Goal: Find specific page/section: Find specific page/section

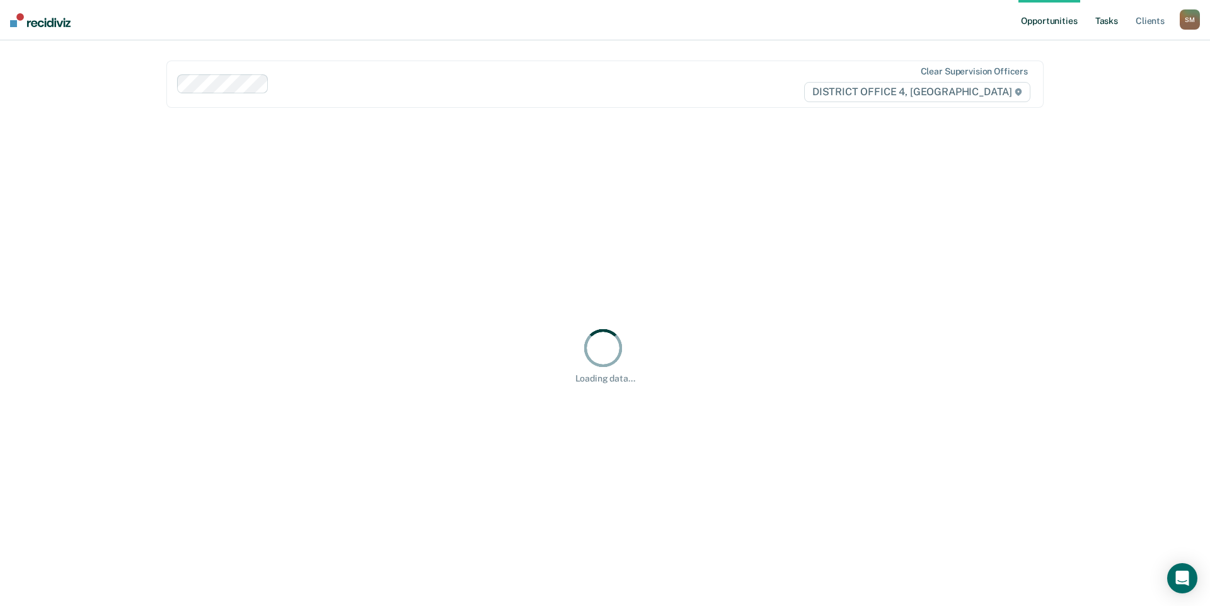
click at [1113, 23] on ul "Opportunities Tasks Client s" at bounding box center [1098, 20] width 161 height 40
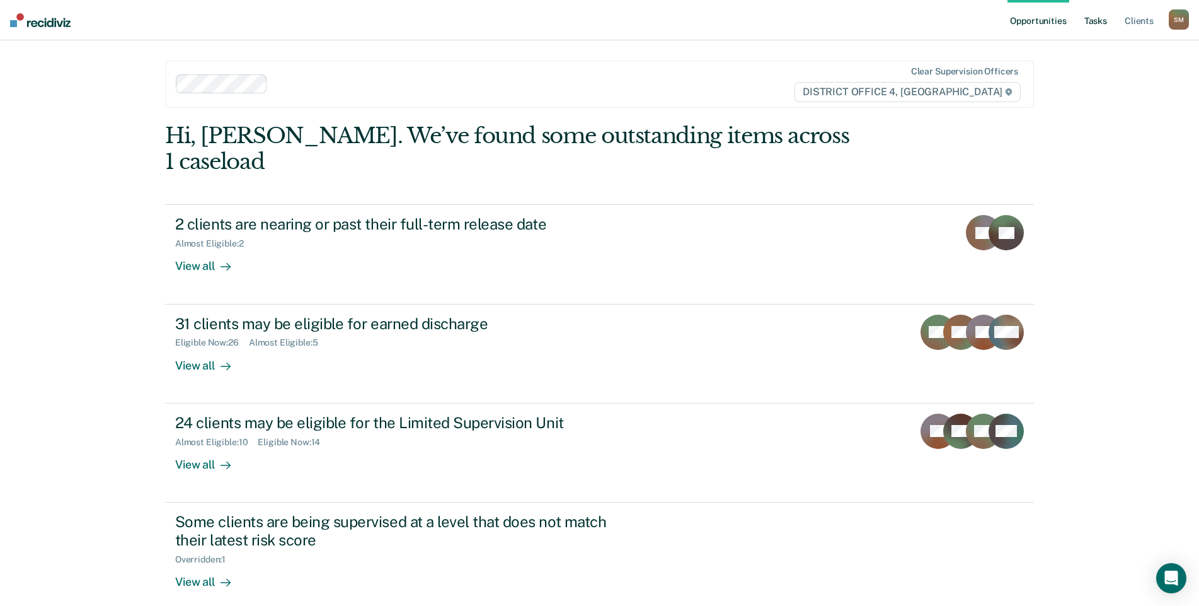
click at [1098, 23] on link "Tasks" at bounding box center [1096, 20] width 28 height 40
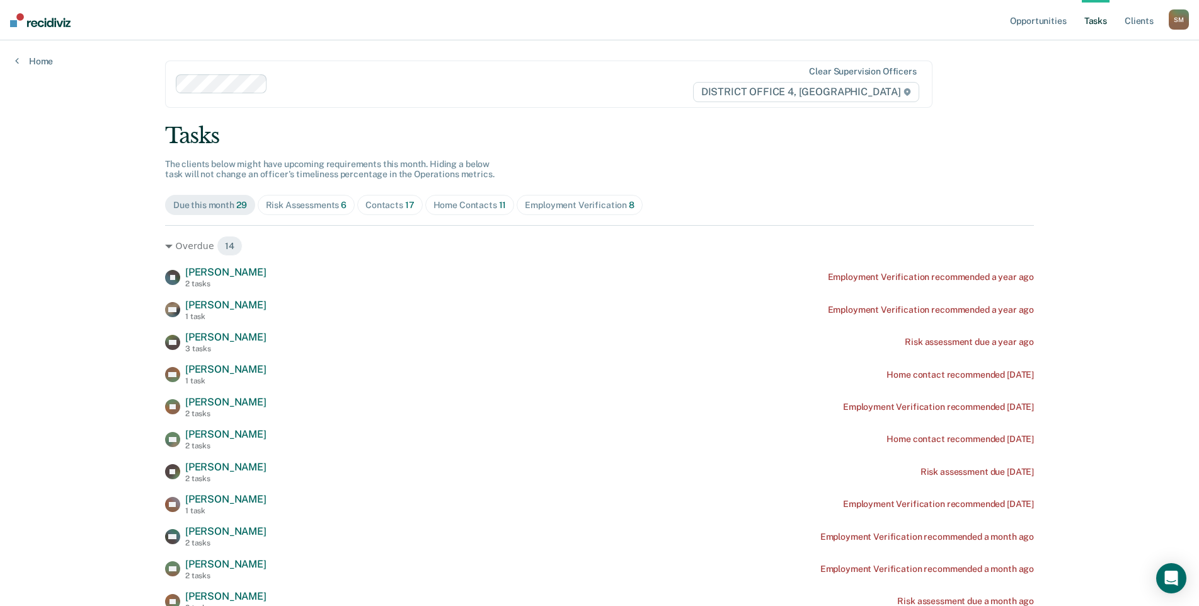
click at [394, 207] on div "Contacts 17" at bounding box center [390, 205] width 49 height 11
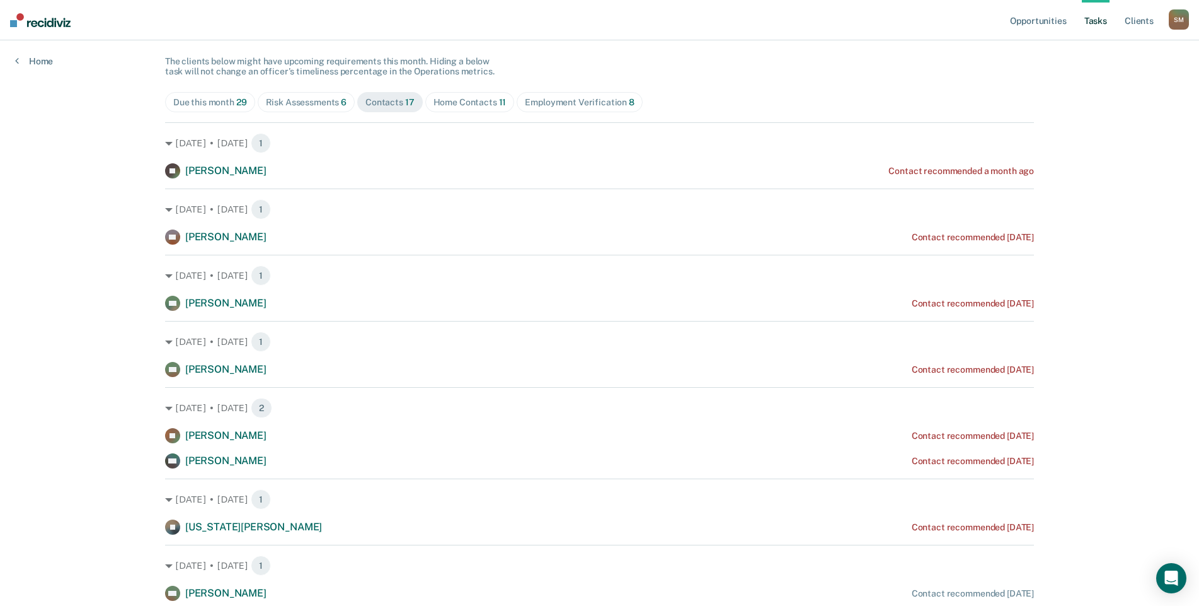
scroll to position [117, 0]
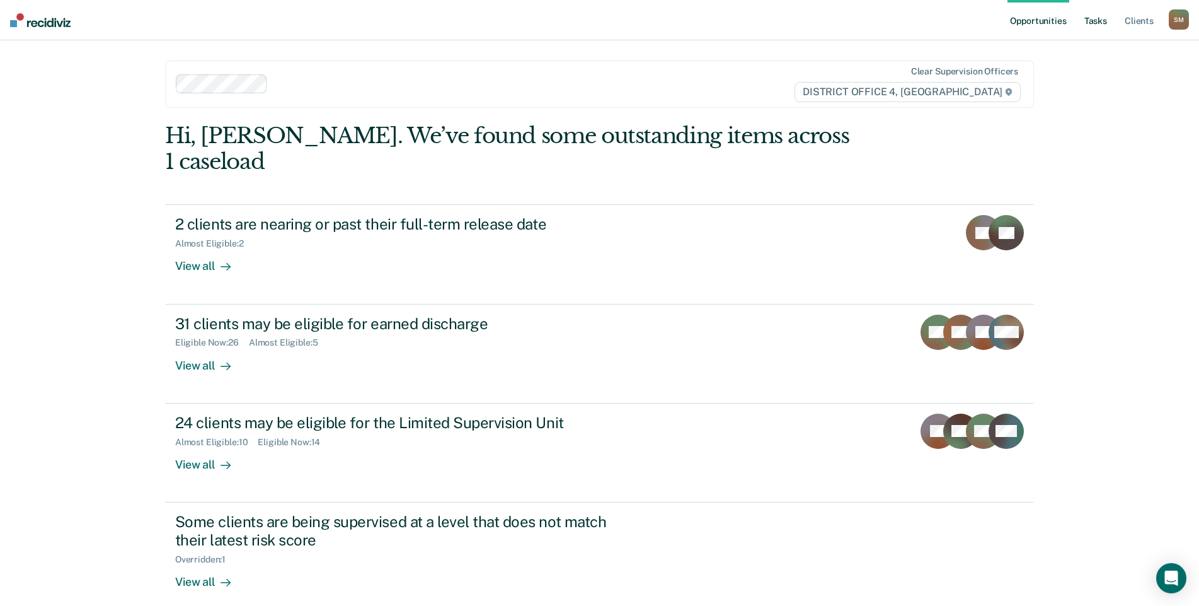
click at [1090, 20] on link "Tasks" at bounding box center [1096, 20] width 28 height 40
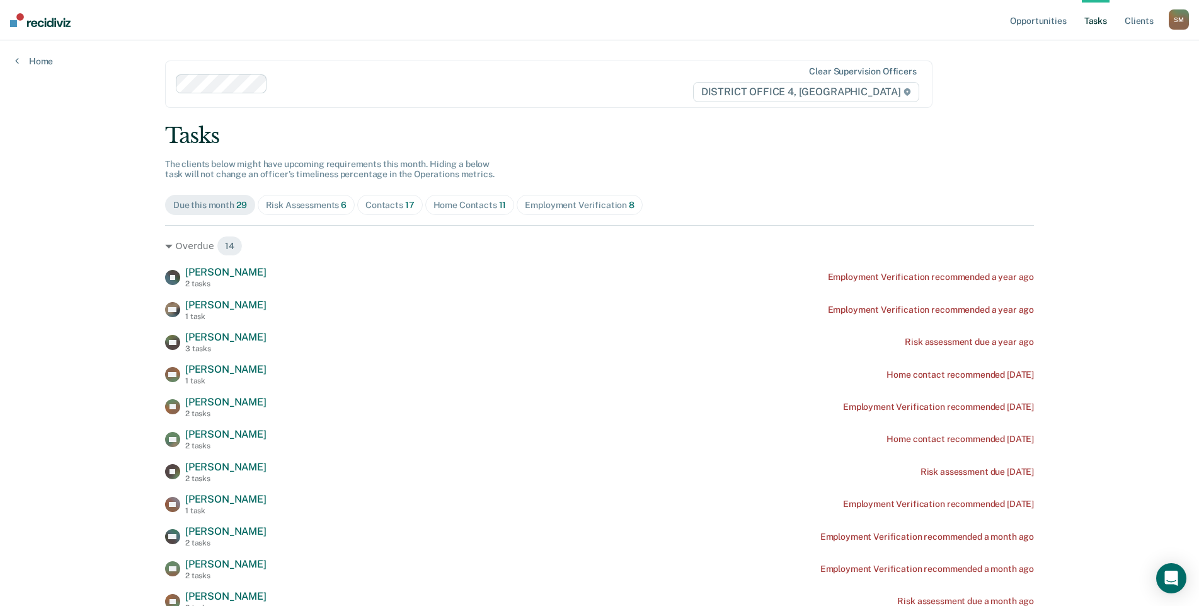
click at [330, 204] on div "Risk Assessments 6" at bounding box center [306, 205] width 81 height 11
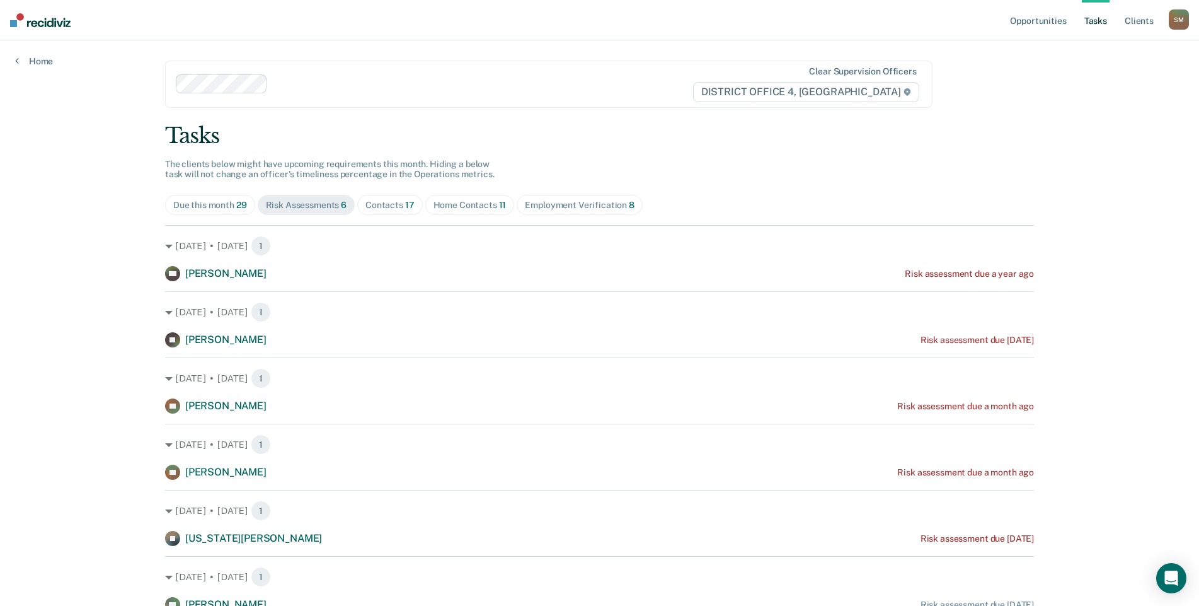
scroll to position [57, 0]
